Goal: Information Seeking & Learning: Learn about a topic

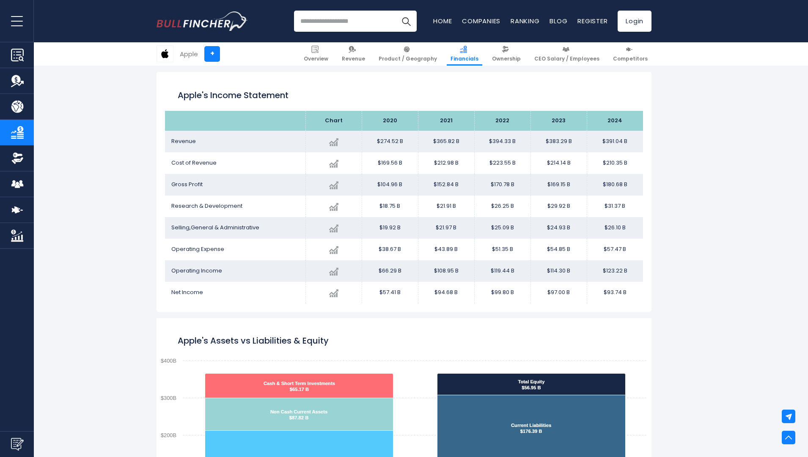
scroll to position [1201, 0]
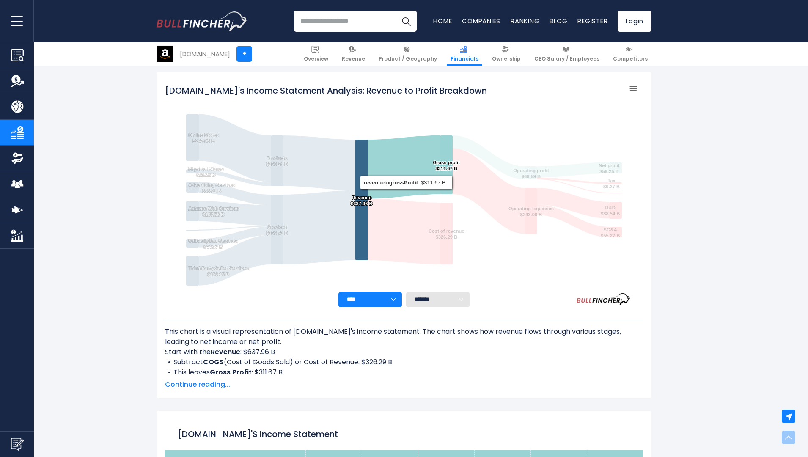
scroll to position [1201, 0]
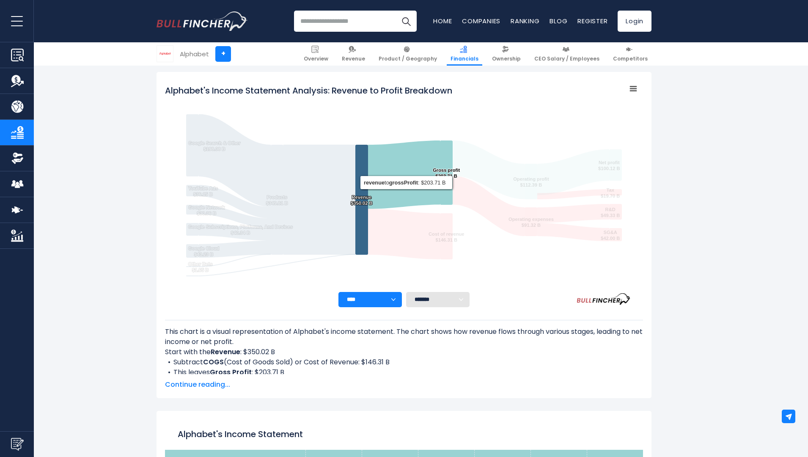
scroll to position [1201, 0]
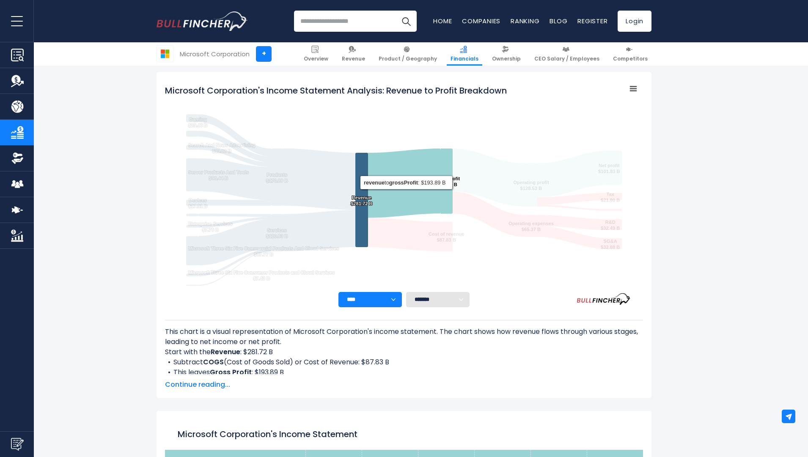
scroll to position [1201, 0]
